Goal: Check status: Check status

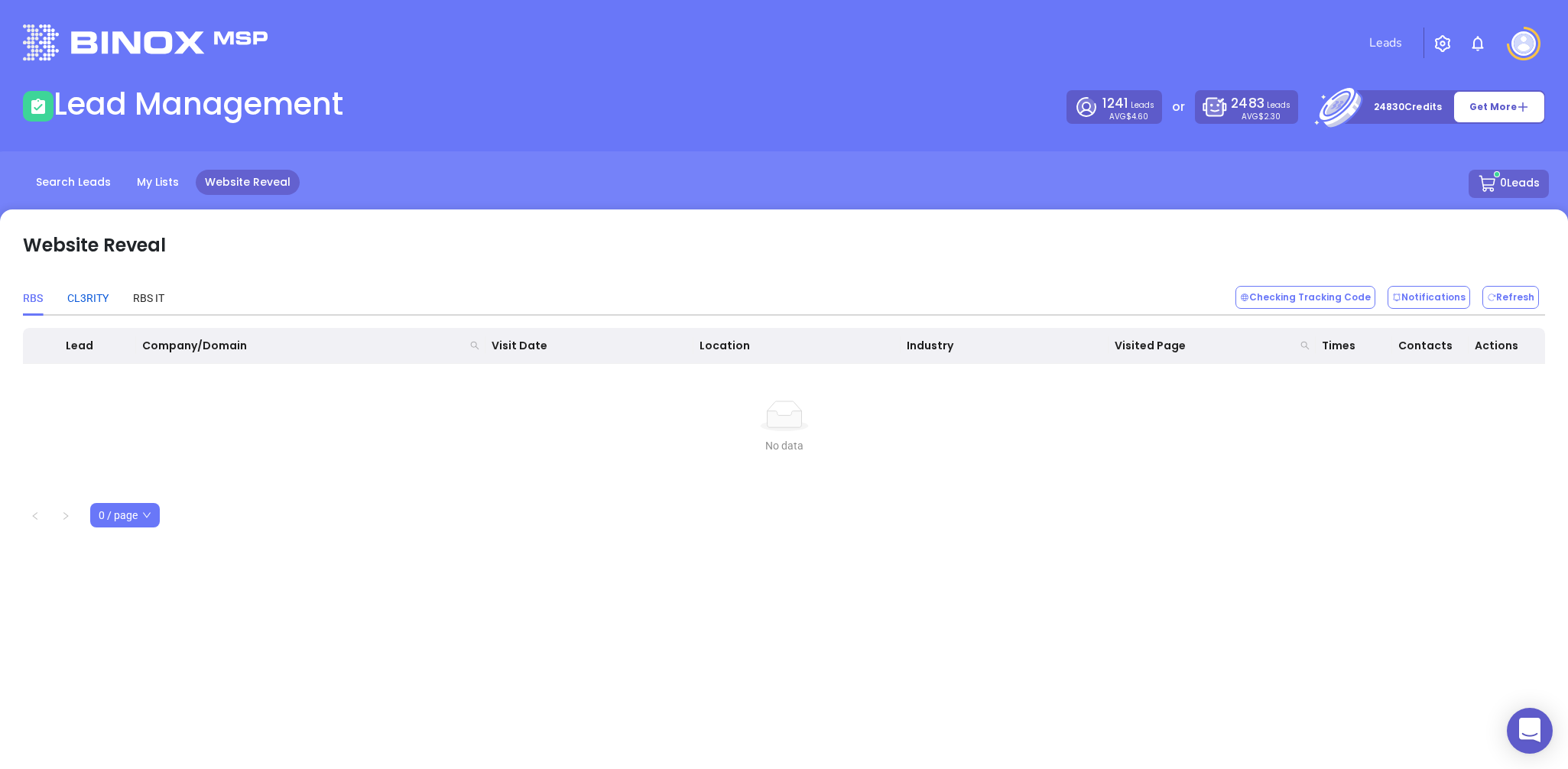
click at [96, 305] on div "CL3RITY" at bounding box center [87, 297] width 41 height 17
click at [1366, 294] on button "Checking Tracking Code" at bounding box center [1306, 297] width 140 height 23
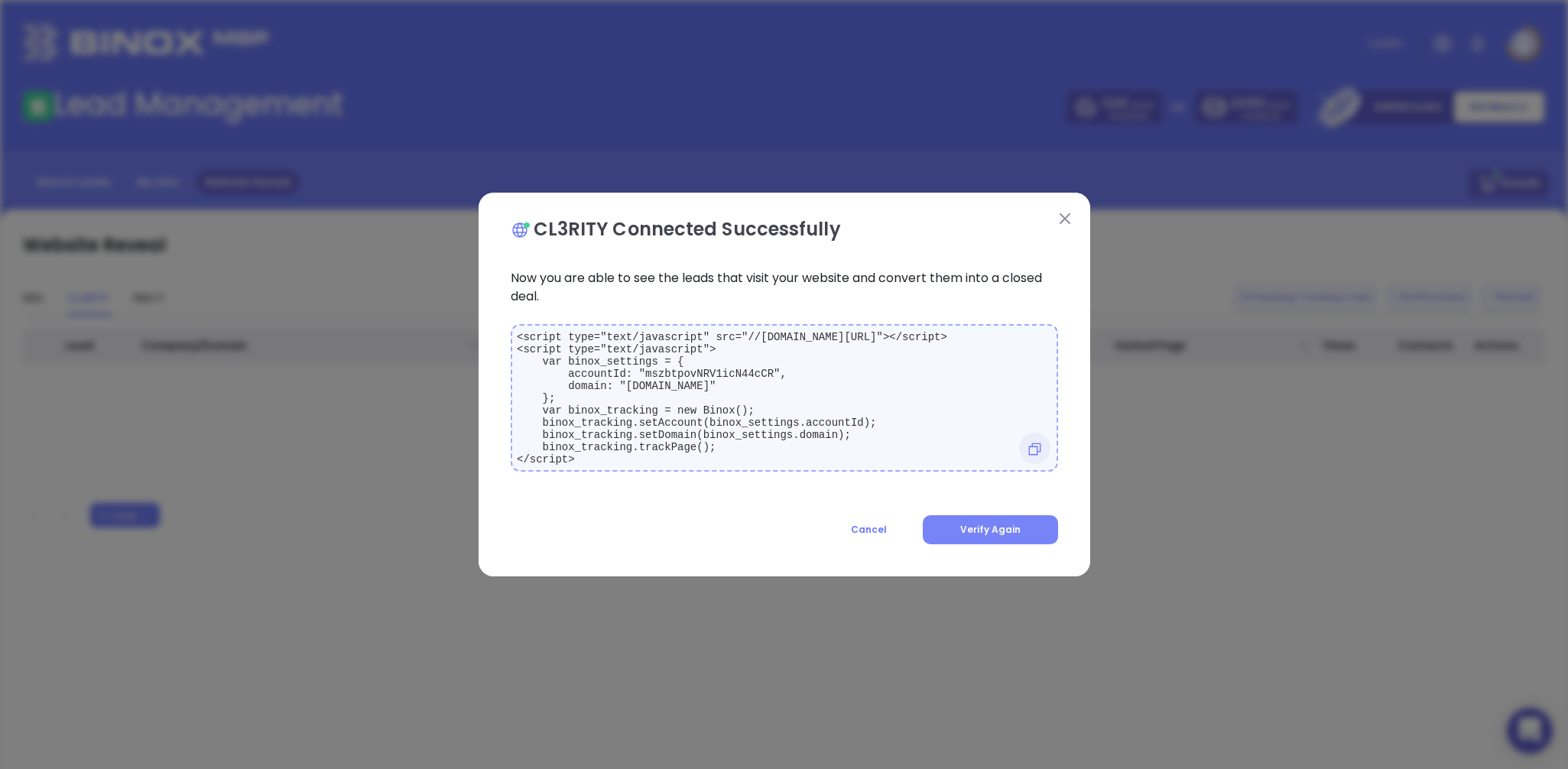
click at [1021, 540] on button "Verify Again" at bounding box center [990, 529] width 135 height 29
click at [1029, 455] on icon at bounding box center [1034, 449] width 13 height 13
click at [992, 536] on span "Verify Again" at bounding box center [990, 528] width 60 height 13
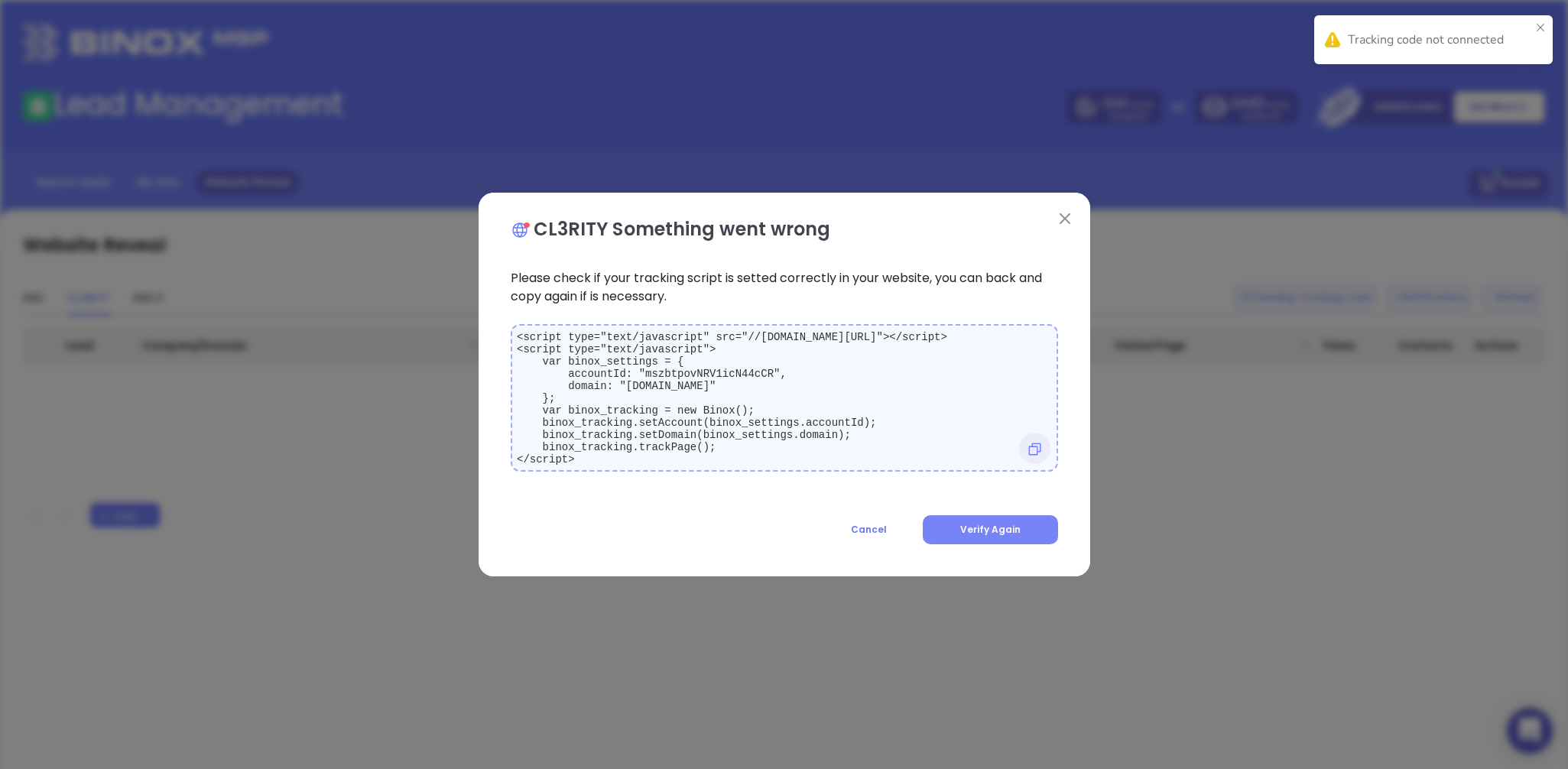
click at [977, 521] on div "Cancel Verify Again" at bounding box center [784, 520] width 565 height 49
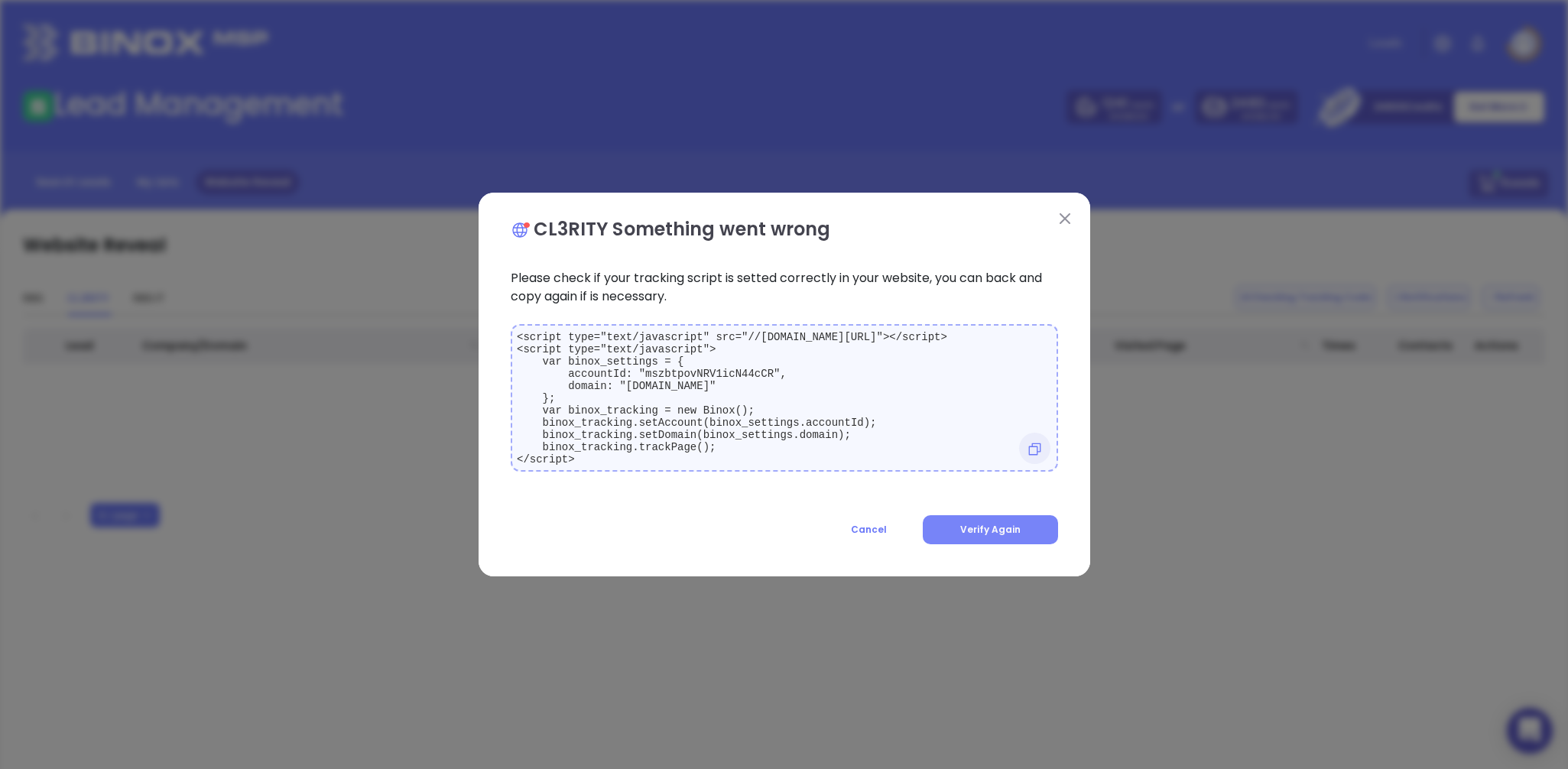
click at [986, 536] on span "Verify Again" at bounding box center [990, 528] width 60 height 13
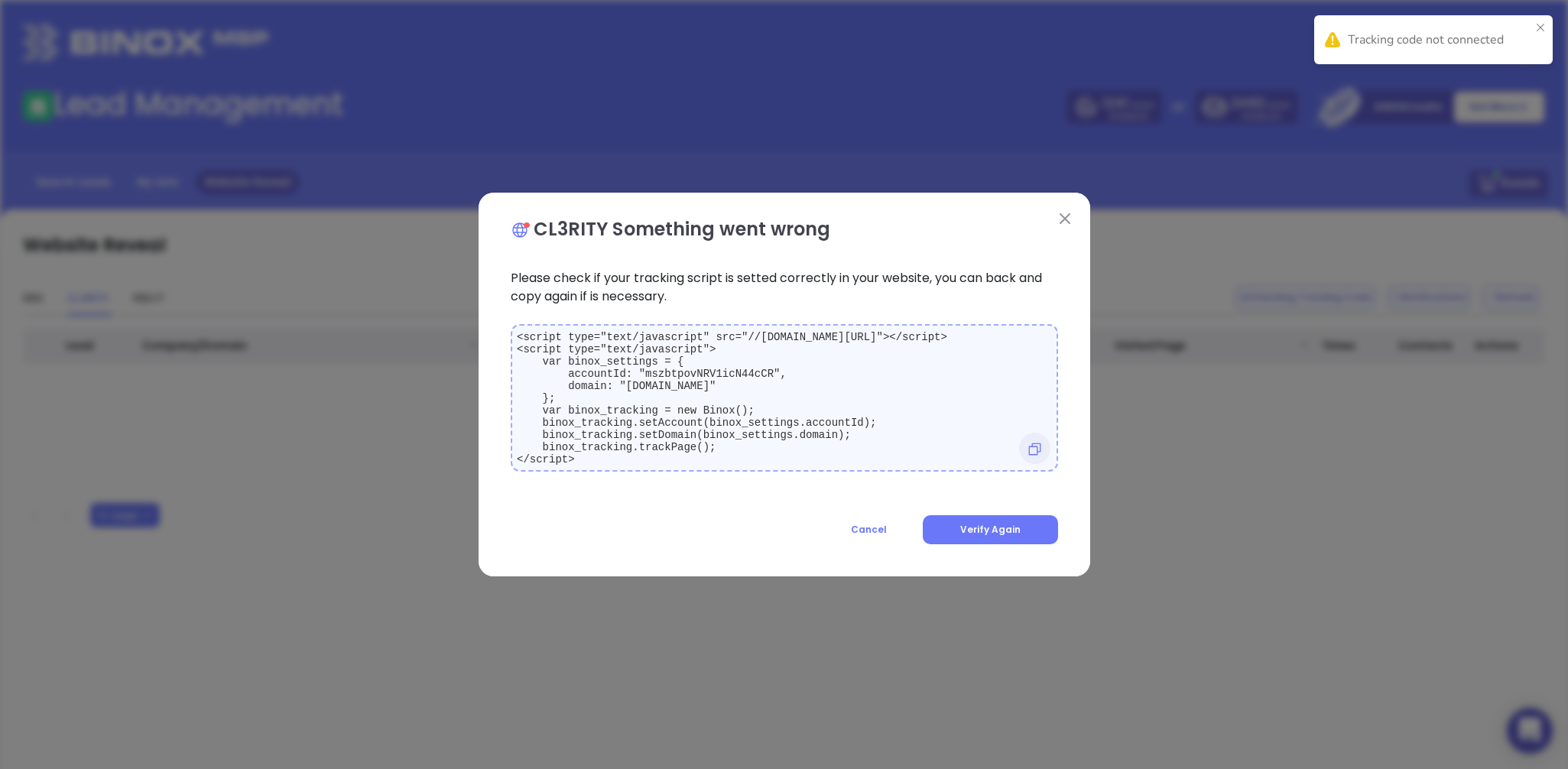
click at [1064, 214] on img at bounding box center [1065, 218] width 11 height 11
